Goal: Task Accomplishment & Management: Use online tool/utility

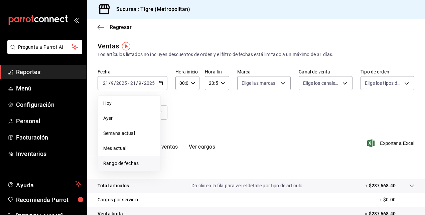
click at [128, 163] on span "Rango de fechas" at bounding box center [129, 163] width 52 height 7
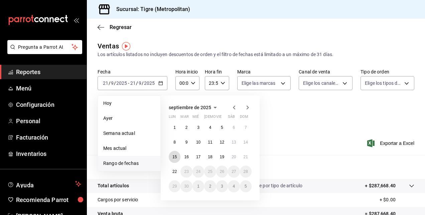
click at [176, 158] on abbr "15" at bounding box center [175, 157] width 4 height 5
click at [177, 170] on button "22" at bounding box center [175, 172] width 12 height 12
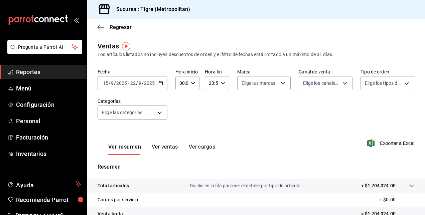
click at [181, 85] on input "00:00" at bounding box center [182, 83] width 13 height 13
click at [180, 120] on button "01" at bounding box center [180, 116] width 9 height 13
type input "01:00"
click at [182, 116] on span "05" at bounding box center [180, 113] width 1 height 5
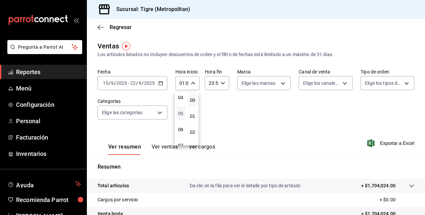
type input "05:00"
click at [262, 122] on div at bounding box center [212, 107] width 425 height 215
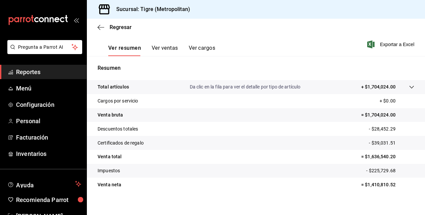
scroll to position [100, 0]
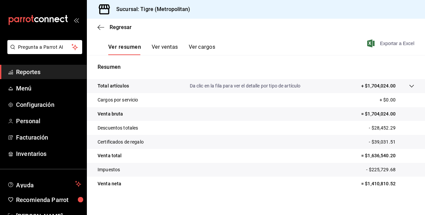
click at [389, 46] on span "Exportar a Excel" at bounding box center [392, 43] width 46 height 8
click at [396, 23] on div "Regresar" at bounding box center [256, 27] width 338 height 17
